Goal: Transaction & Acquisition: Book appointment/travel/reservation

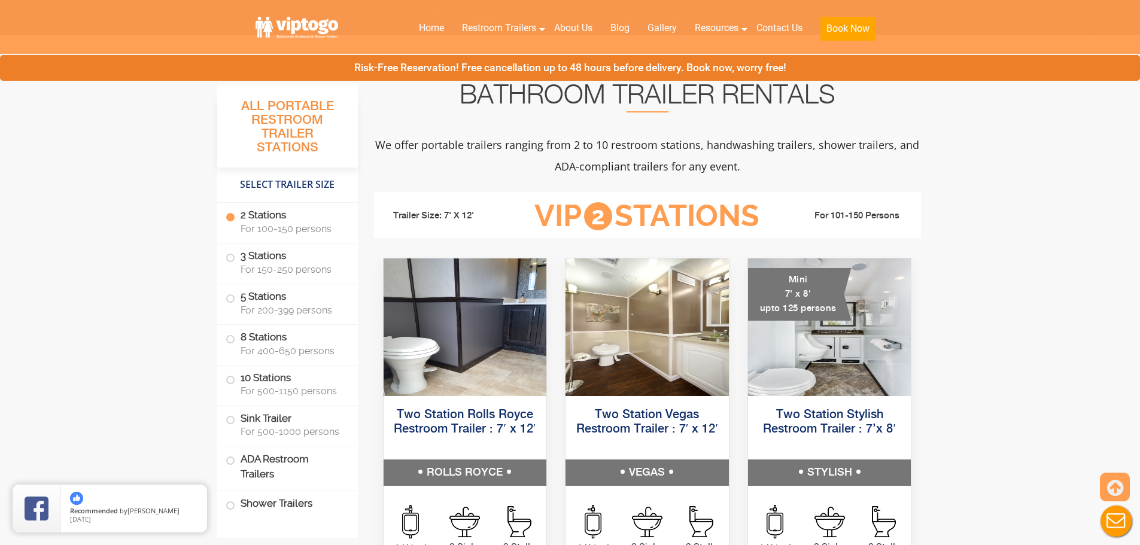
scroll to position [658, 0]
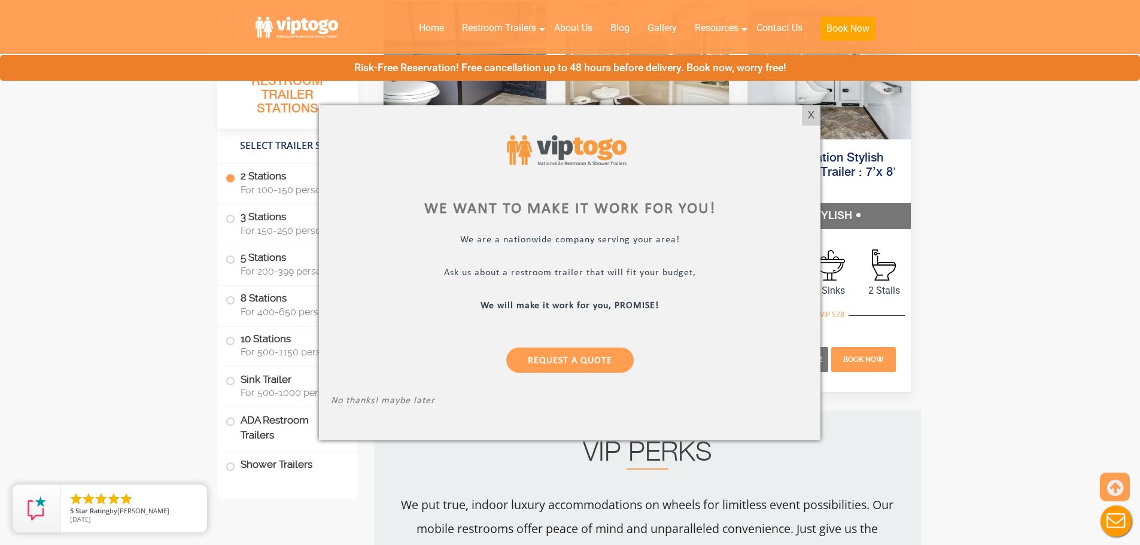
click at [809, 115] on div "X" at bounding box center [811, 115] width 19 height 20
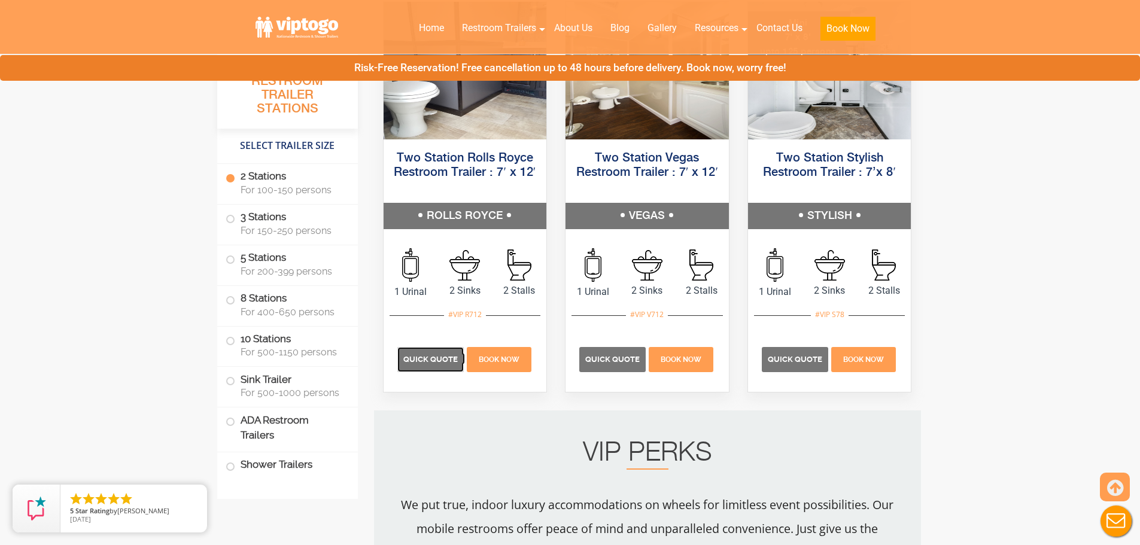
drag, startPoint x: 424, startPoint y: 362, endPoint x: 371, endPoint y: 247, distance: 126.4
click at [424, 362] on span "Quick Quote" at bounding box center [430, 359] width 54 height 9
click at [611, 359] on span "Quick Quote" at bounding box center [612, 361] width 55 height 9
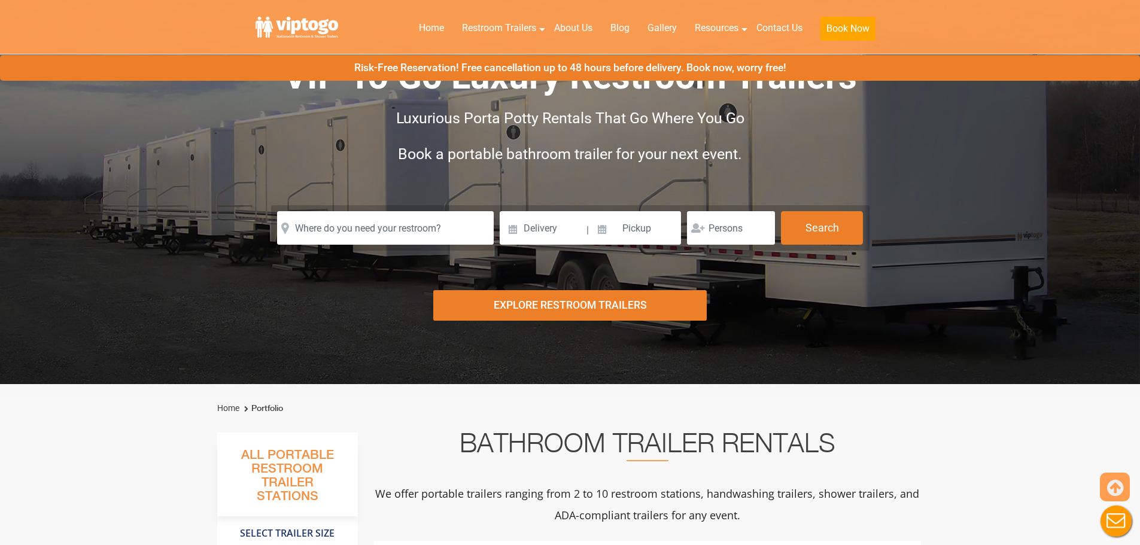
scroll to position [299, 0]
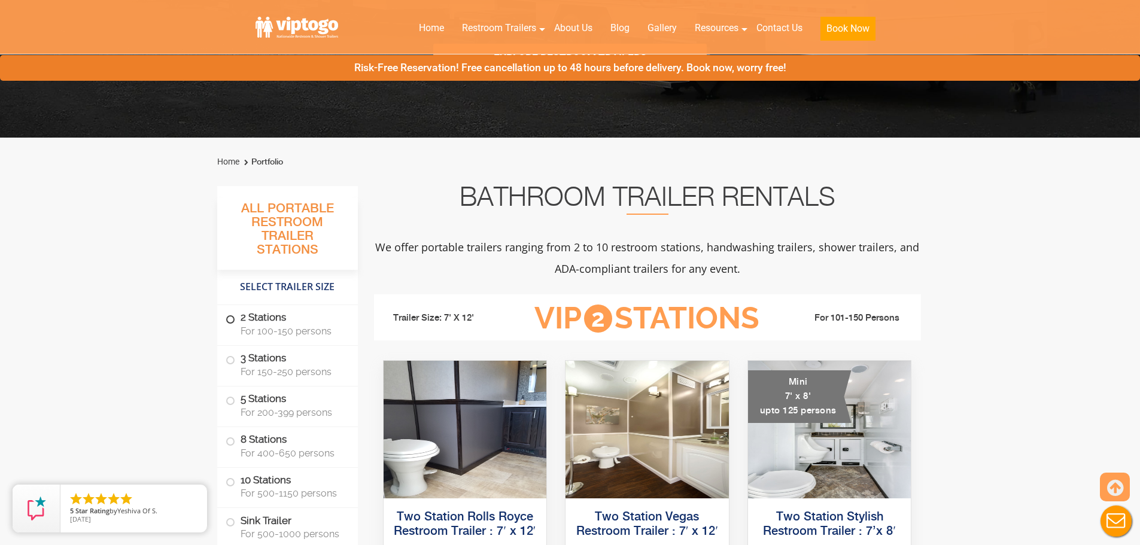
drag, startPoint x: 272, startPoint y: 336, endPoint x: 341, endPoint y: 354, distance: 71.7
click at [272, 336] on label "2 Stations For 100-150 persons" at bounding box center [288, 323] width 124 height 37
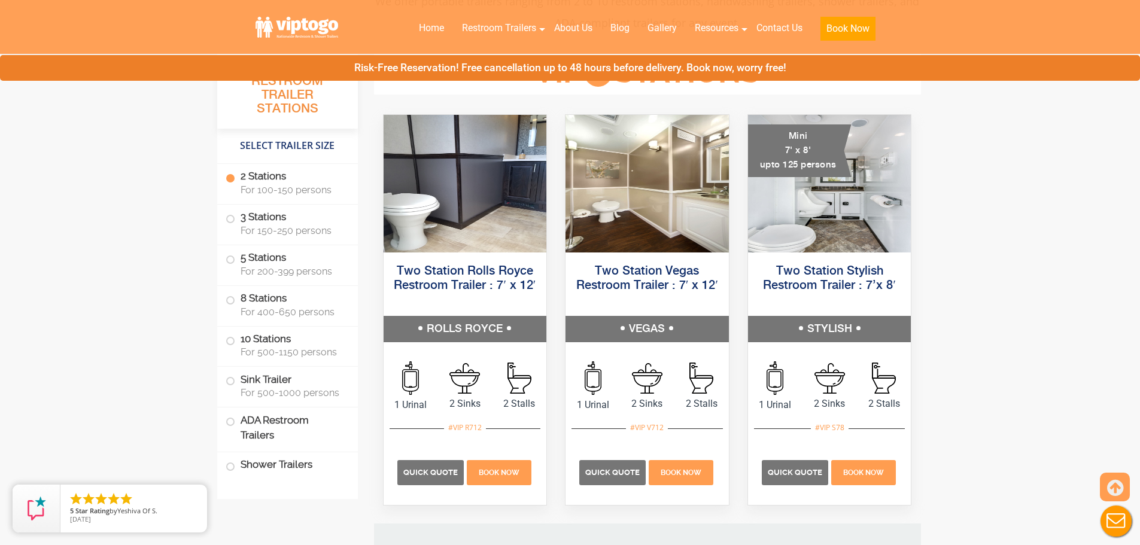
scroll to position [758, 0]
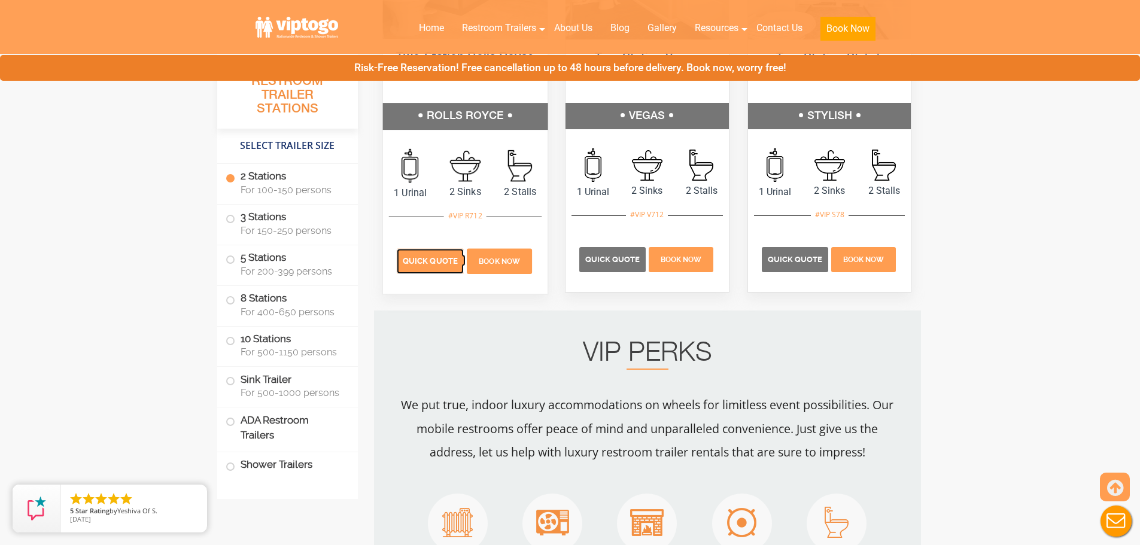
click at [427, 257] on span "Quick Quote" at bounding box center [430, 261] width 55 height 9
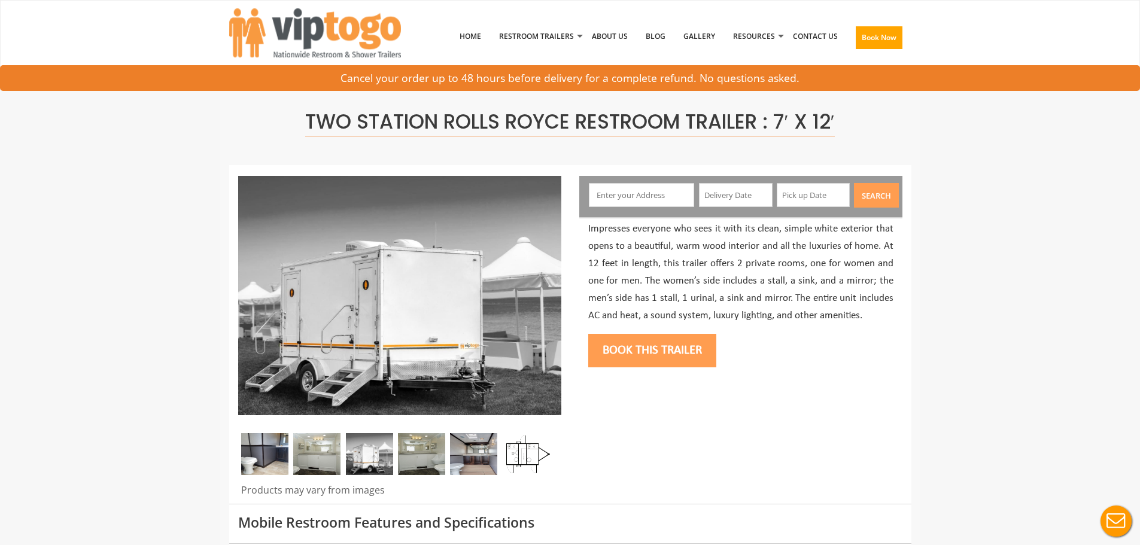
click at [635, 204] on input "text" at bounding box center [641, 195] width 105 height 24
click at [631, 197] on input "text" at bounding box center [641, 195] width 105 height 24
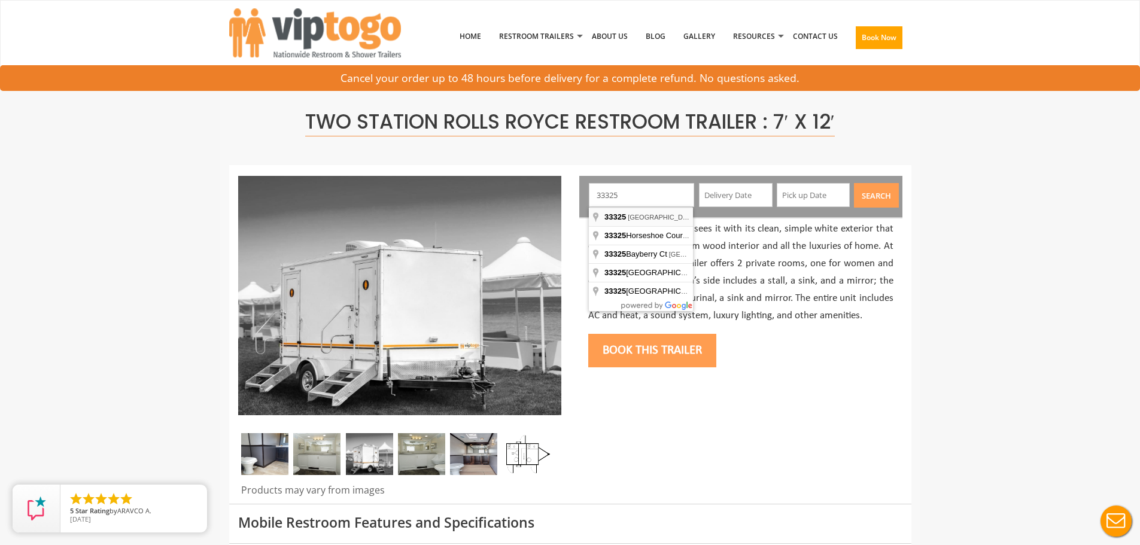
type input "Fort Lauderdale, FL 33325, USA"
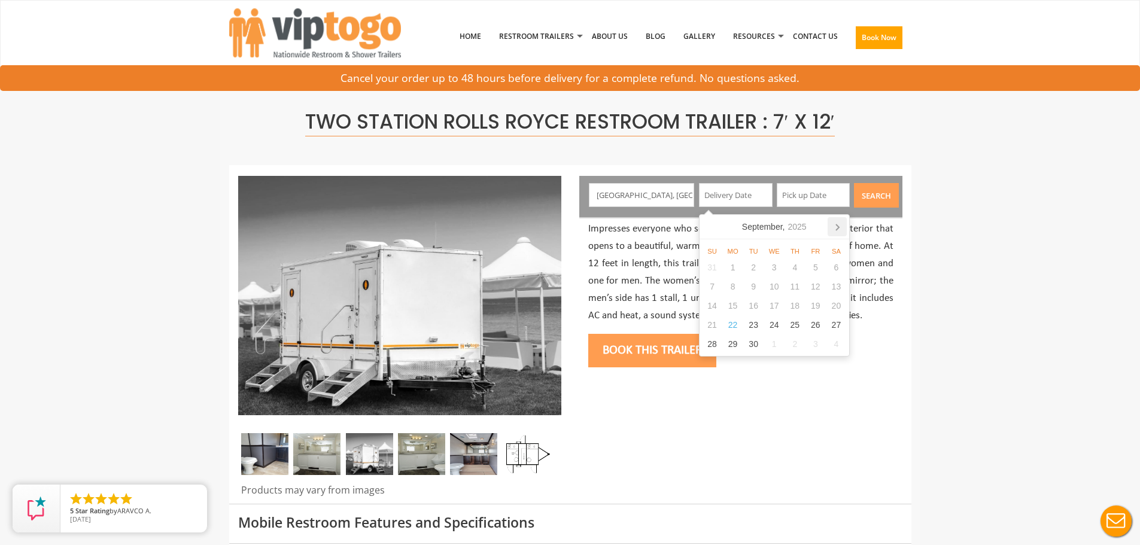
click at [844, 230] on icon at bounding box center [836, 226] width 19 height 19
click at [813, 310] on div "19" at bounding box center [815, 305] width 21 height 19
type input "12/19/2025"
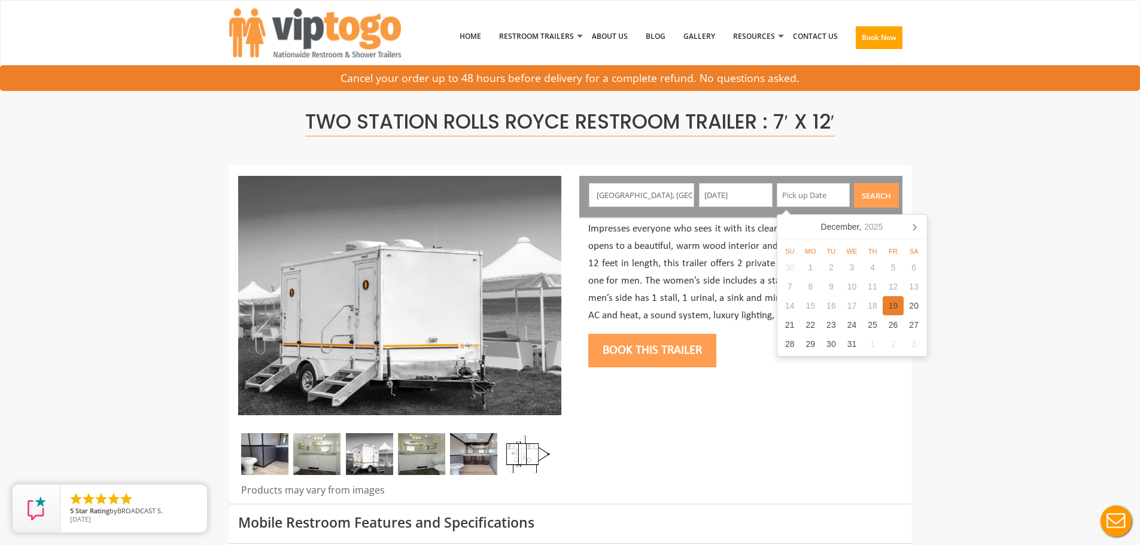
click at [894, 308] on div "19" at bounding box center [892, 305] width 21 height 19
type input "12/19/2025"
click at [896, 306] on div "19" at bounding box center [892, 305] width 21 height 19
click at [900, 303] on div "19" at bounding box center [892, 305] width 21 height 19
type input "12/19/2025"
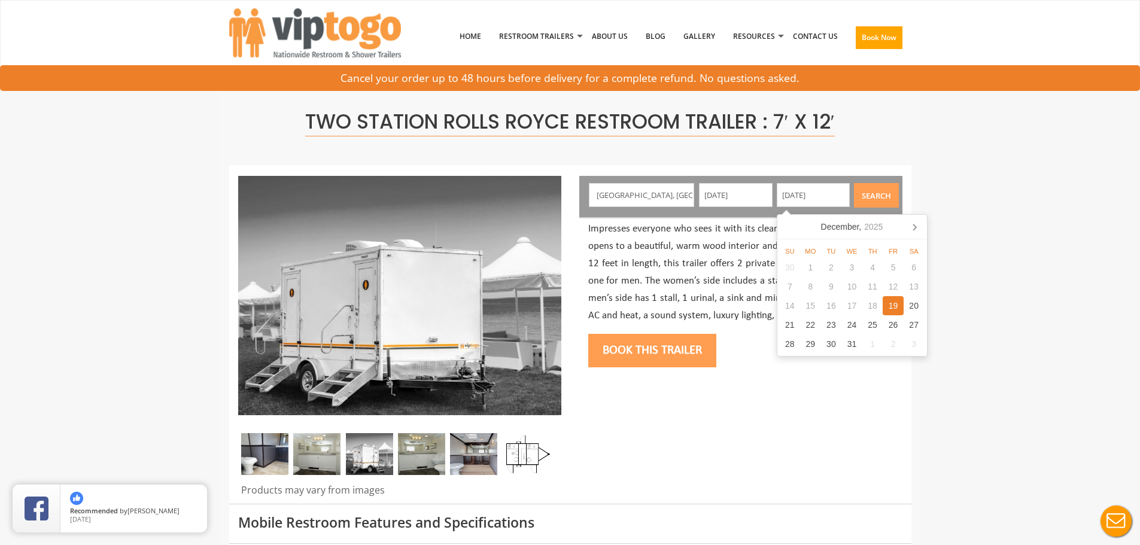
click at [867, 198] on button "Search" at bounding box center [876, 195] width 45 height 25
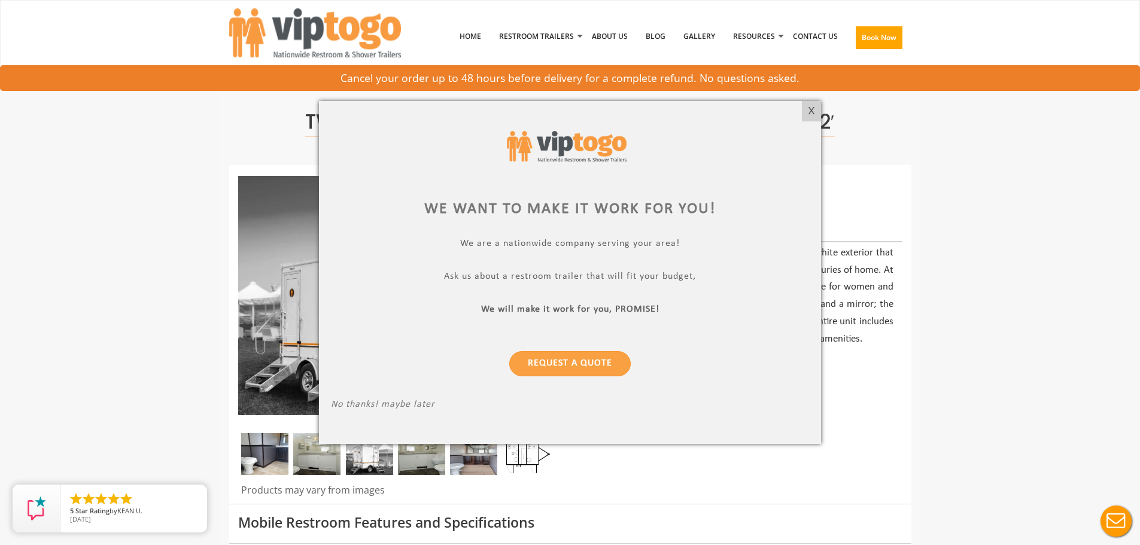
drag, startPoint x: 808, startPoint y: 108, endPoint x: 815, endPoint y: 110, distance: 6.8
click at [813, 112] on div "X" at bounding box center [811, 111] width 19 height 20
